Goal: Navigation & Orientation: Find specific page/section

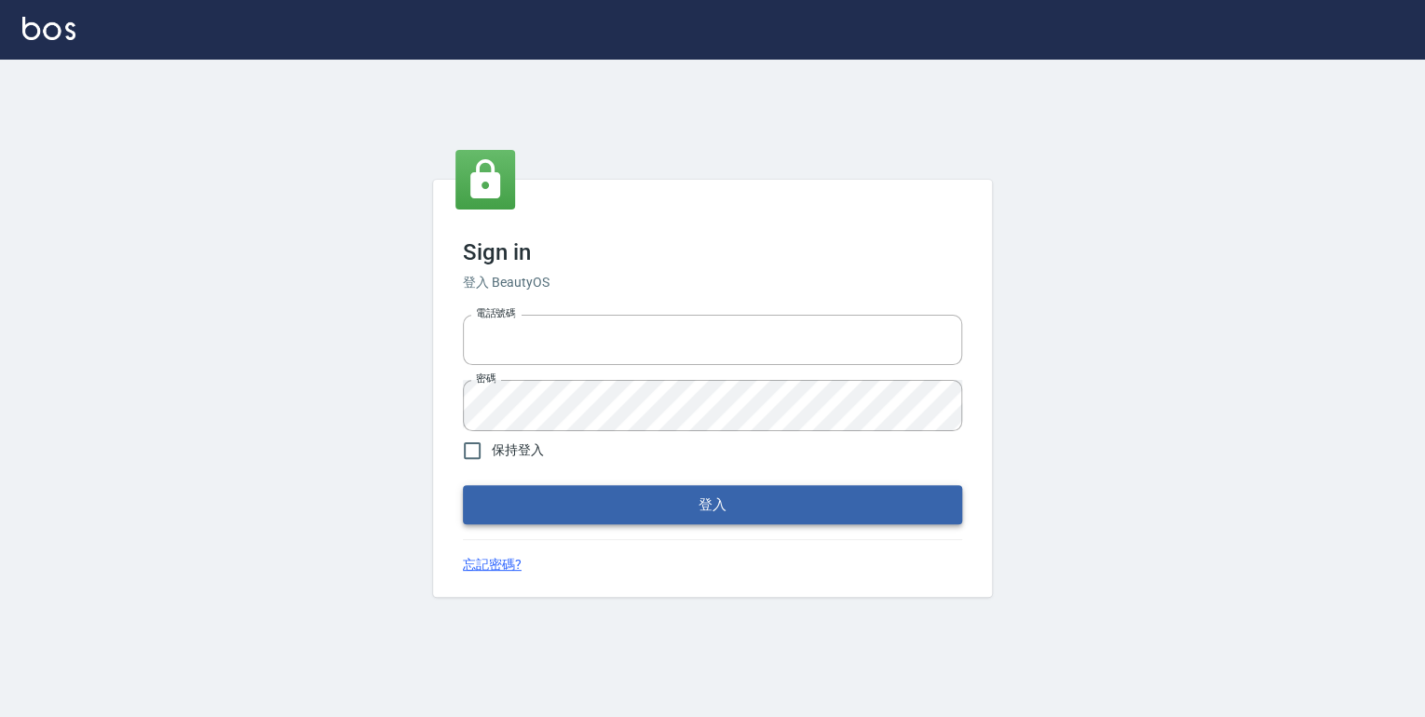
type input "0952331713"
click at [637, 511] on button "登入" at bounding box center [712, 504] width 499 height 39
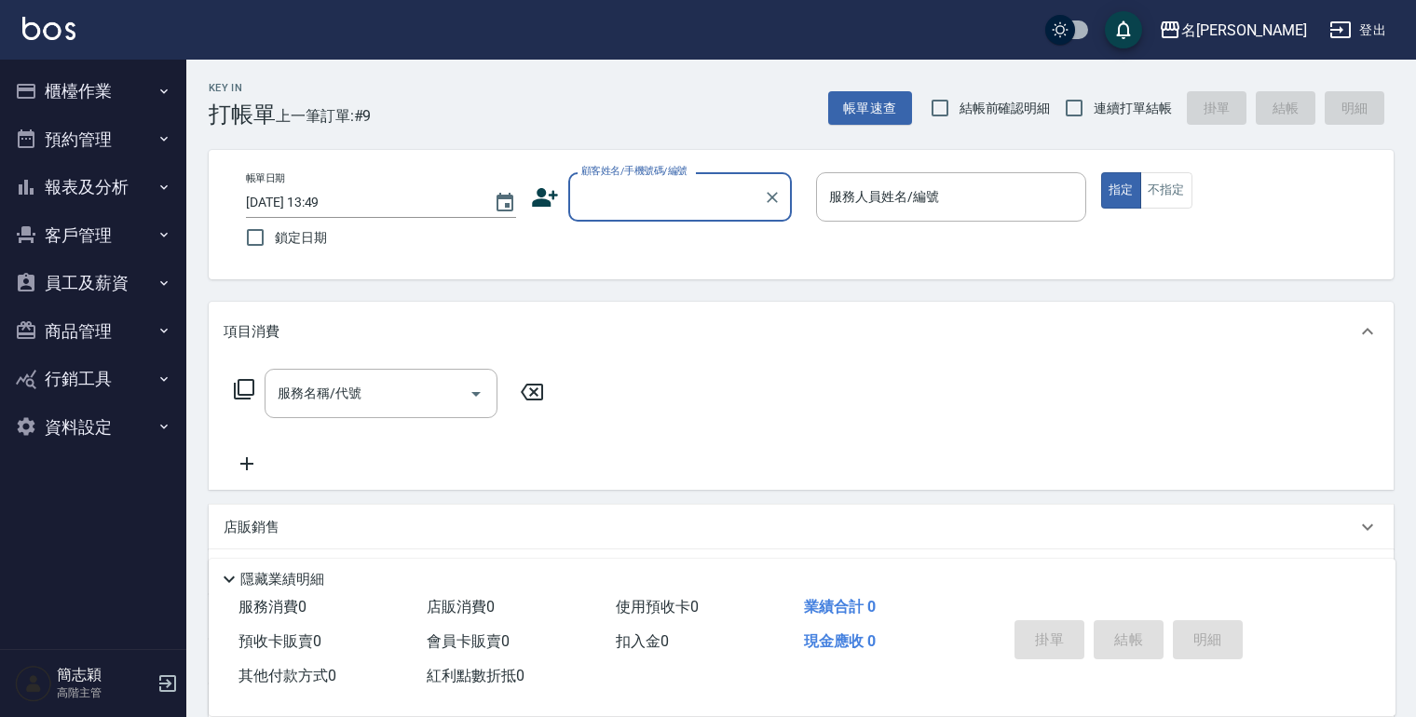
click at [163, 183] on icon "button" at bounding box center [163, 187] width 15 height 15
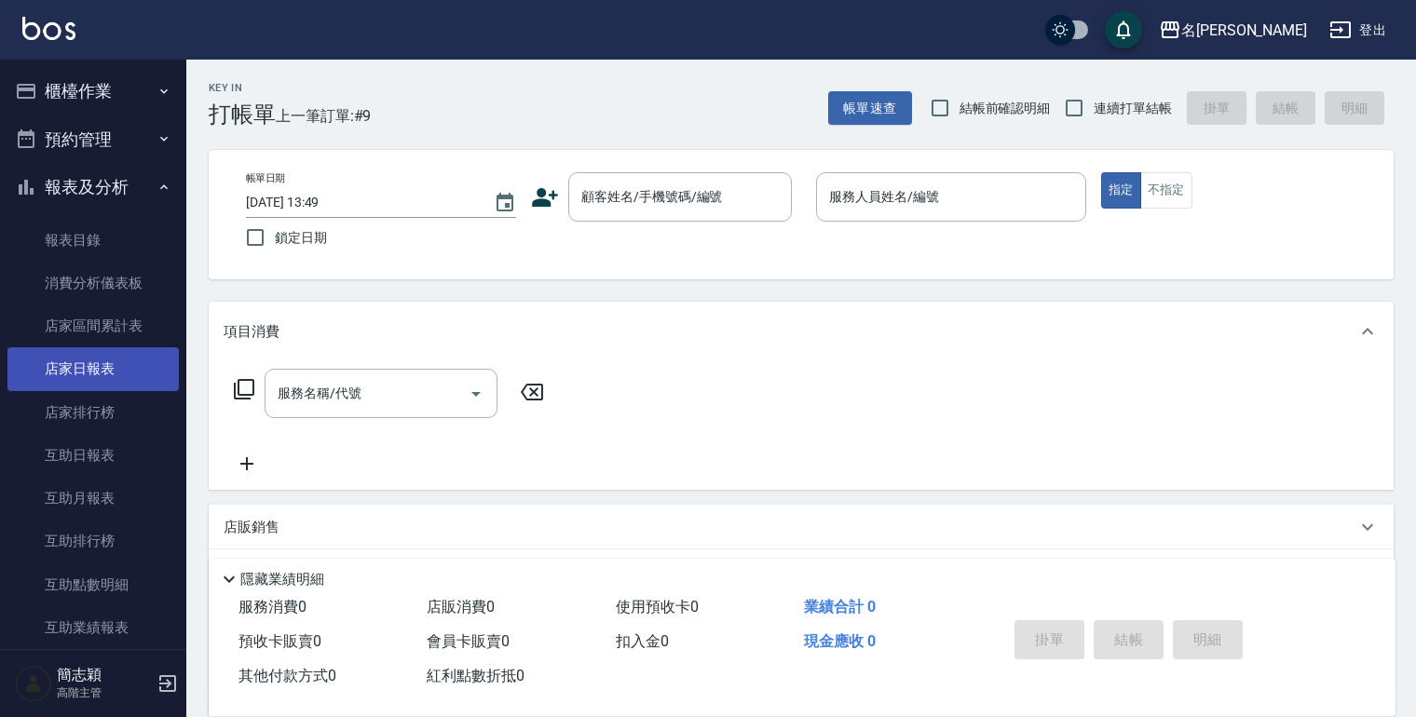
click at [87, 369] on link "店家日報表" at bounding box center [92, 368] width 171 height 43
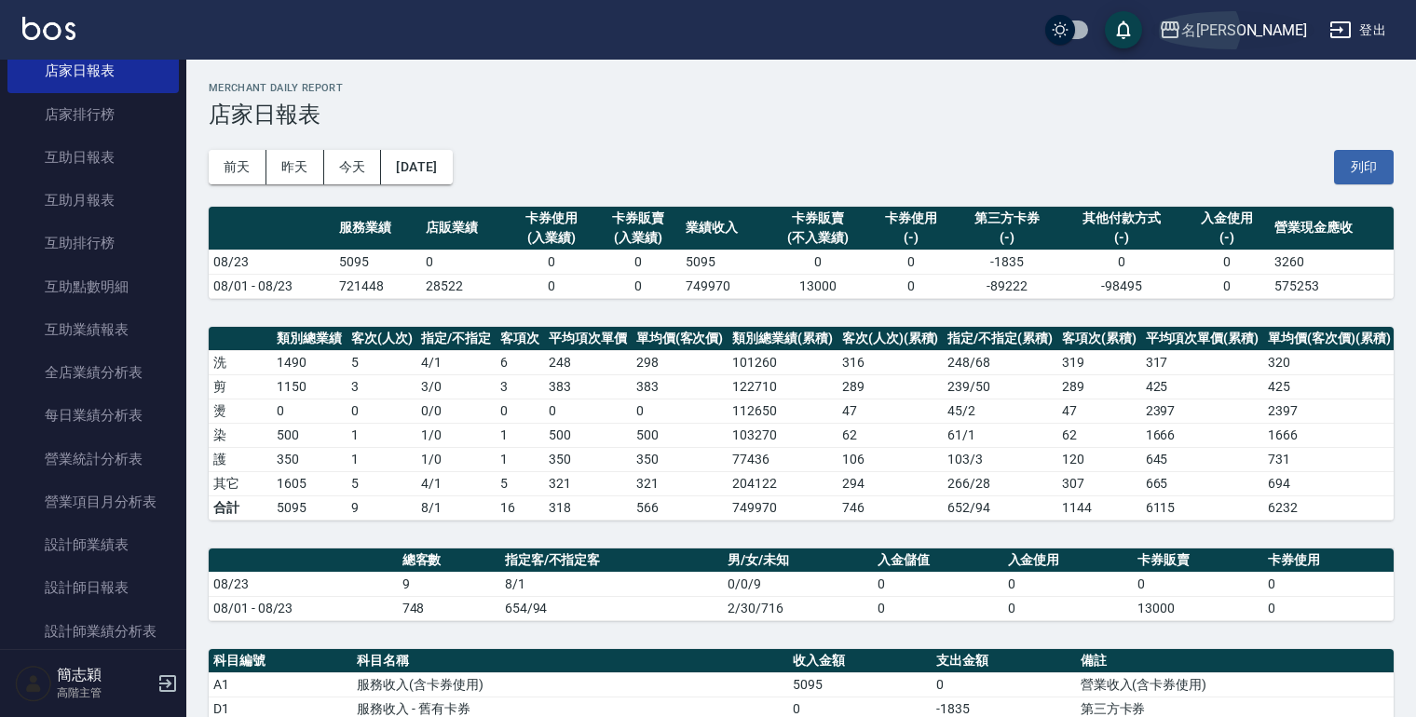
click at [1181, 30] on icon "button" at bounding box center [1170, 30] width 22 height 22
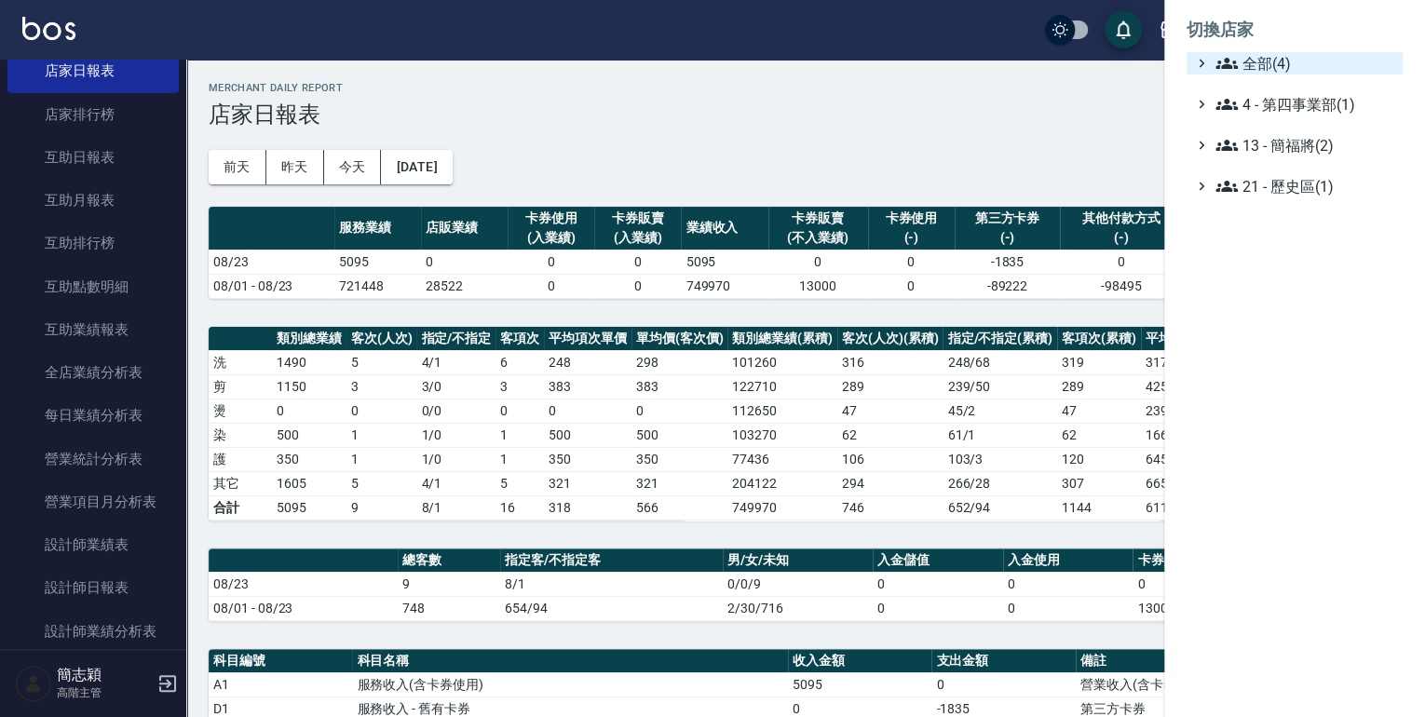
click at [1204, 59] on icon at bounding box center [1201, 63] width 17 height 17
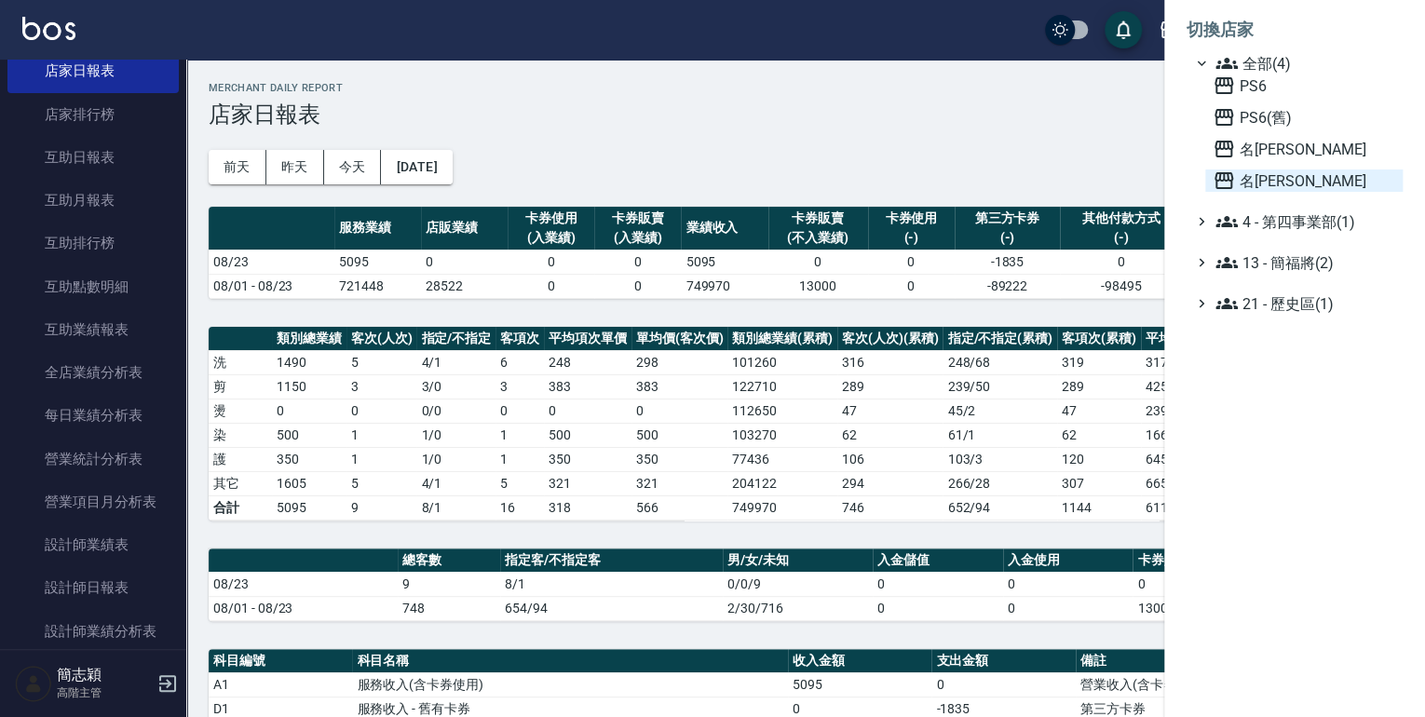
click at [1229, 176] on icon at bounding box center [1224, 180] width 22 height 22
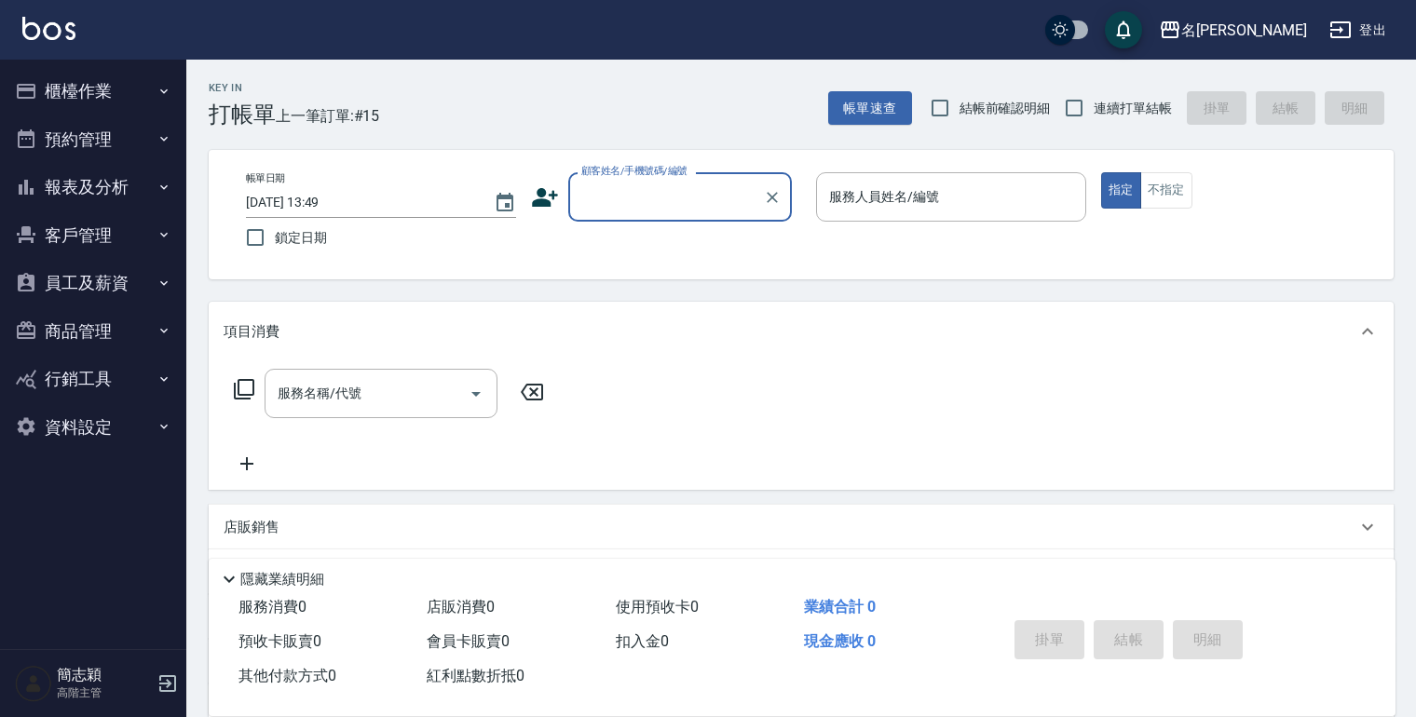
click at [161, 86] on icon "button" at bounding box center [163, 91] width 15 height 15
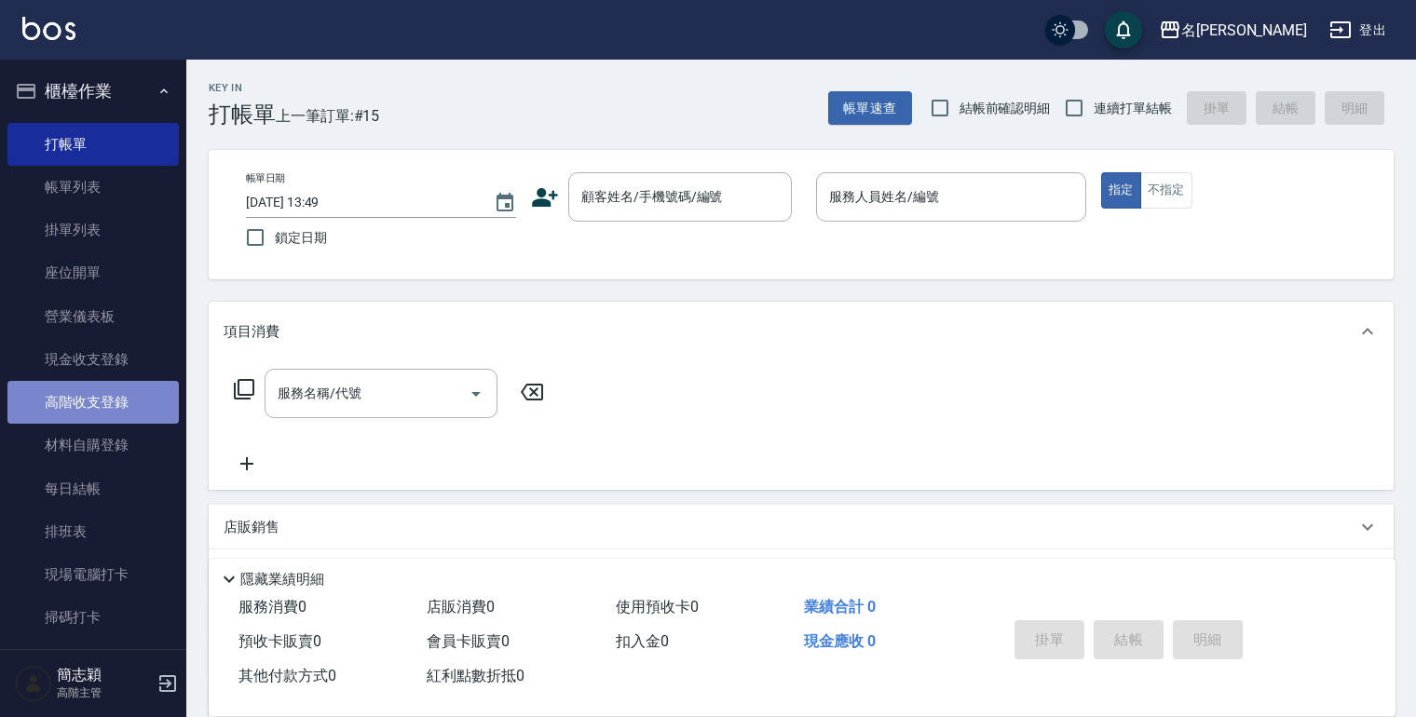
click at [95, 413] on link "高階收支登錄" at bounding box center [92, 402] width 171 height 43
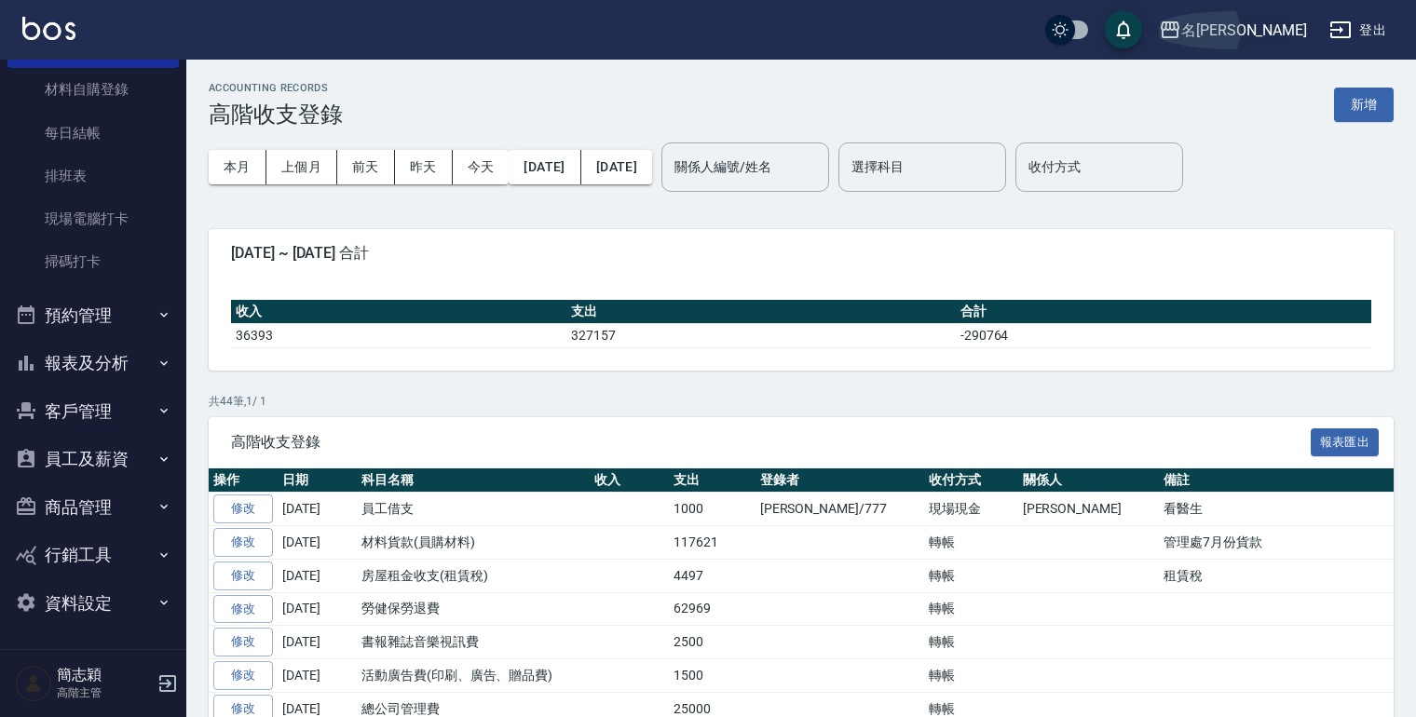
click at [1179, 26] on icon "button" at bounding box center [1169, 29] width 19 height 17
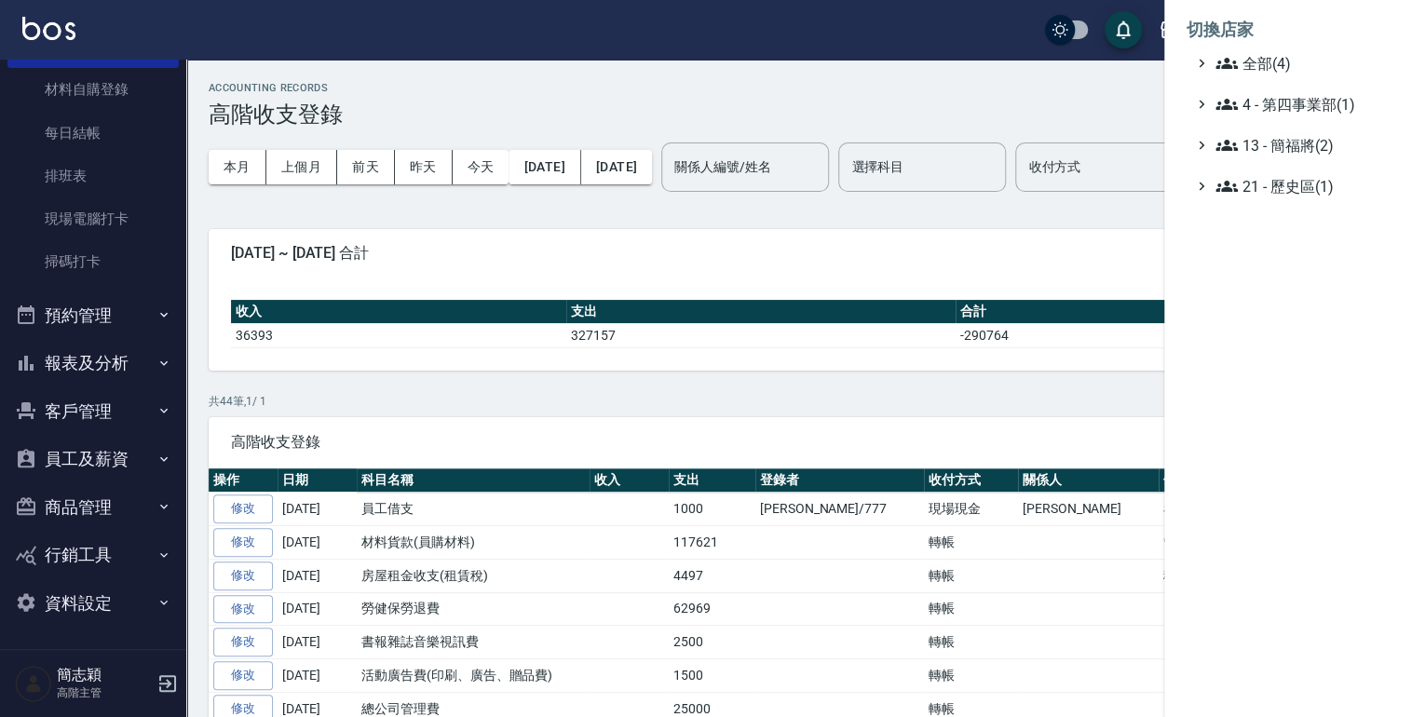
click at [152, 362] on div at bounding box center [712, 358] width 1425 height 717
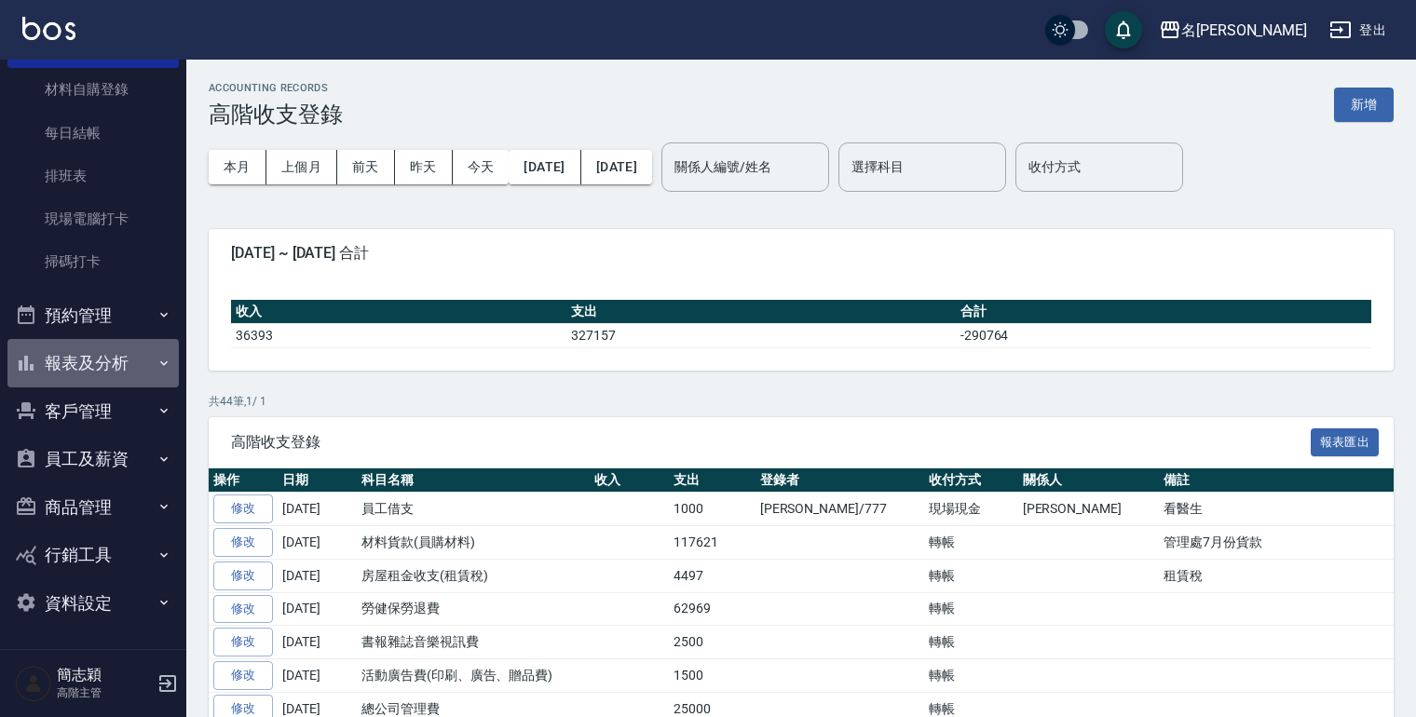
click at [160, 361] on icon "button" at bounding box center [163, 362] width 7 height 5
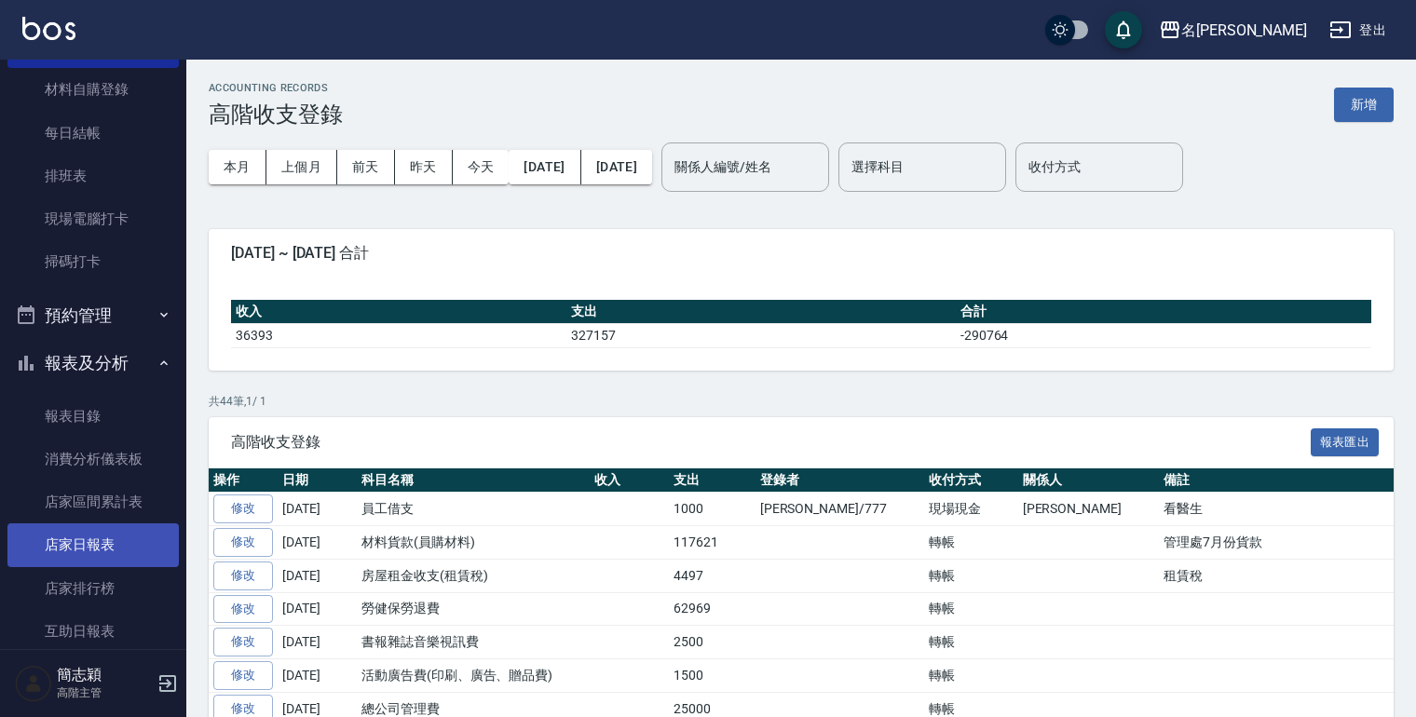
click at [86, 549] on link "店家日報表" at bounding box center [92, 544] width 171 height 43
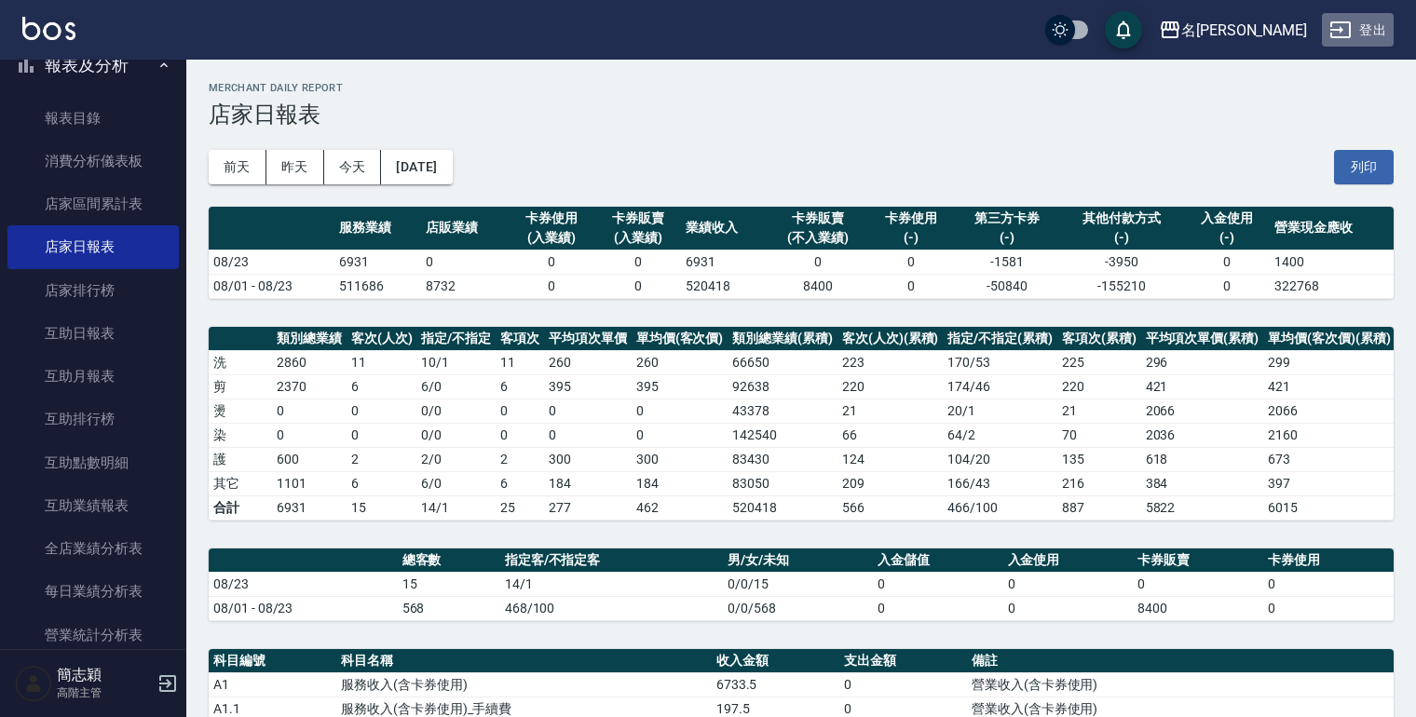
click at [1375, 27] on button "登出" at bounding box center [1357, 30] width 72 height 34
